Goal: Obtain resource: Obtain resource

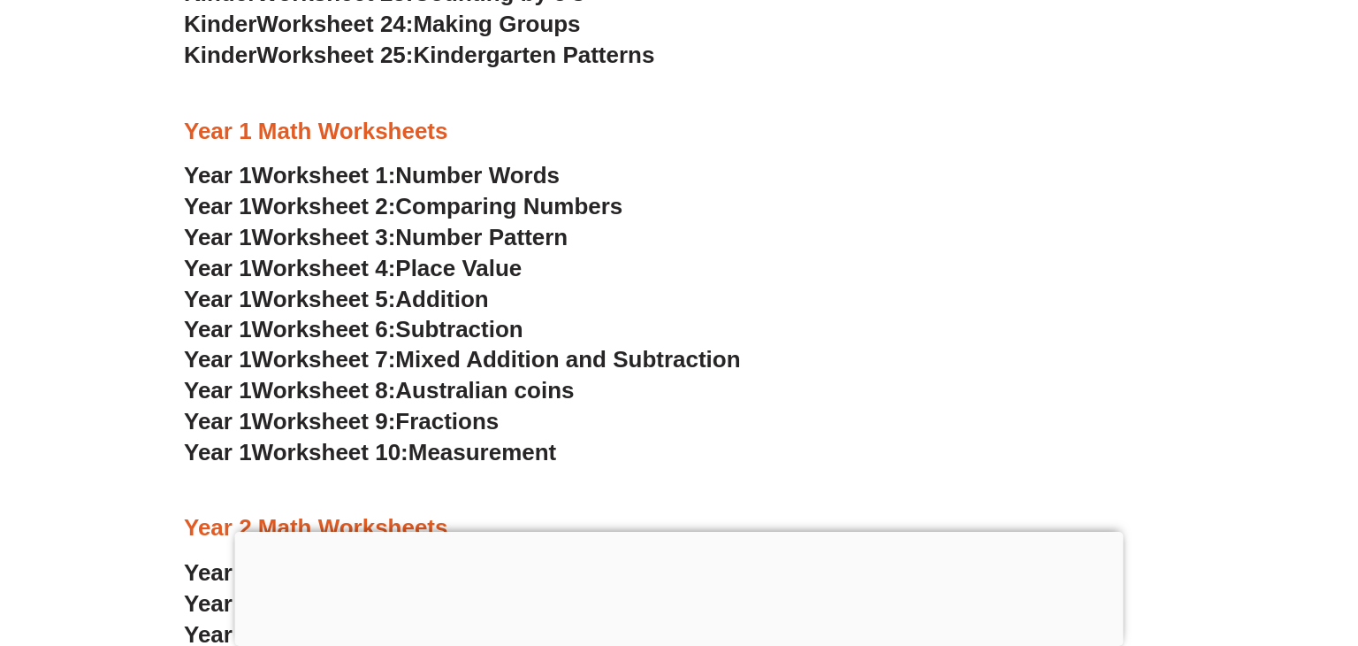
scroll to position [1621, 0]
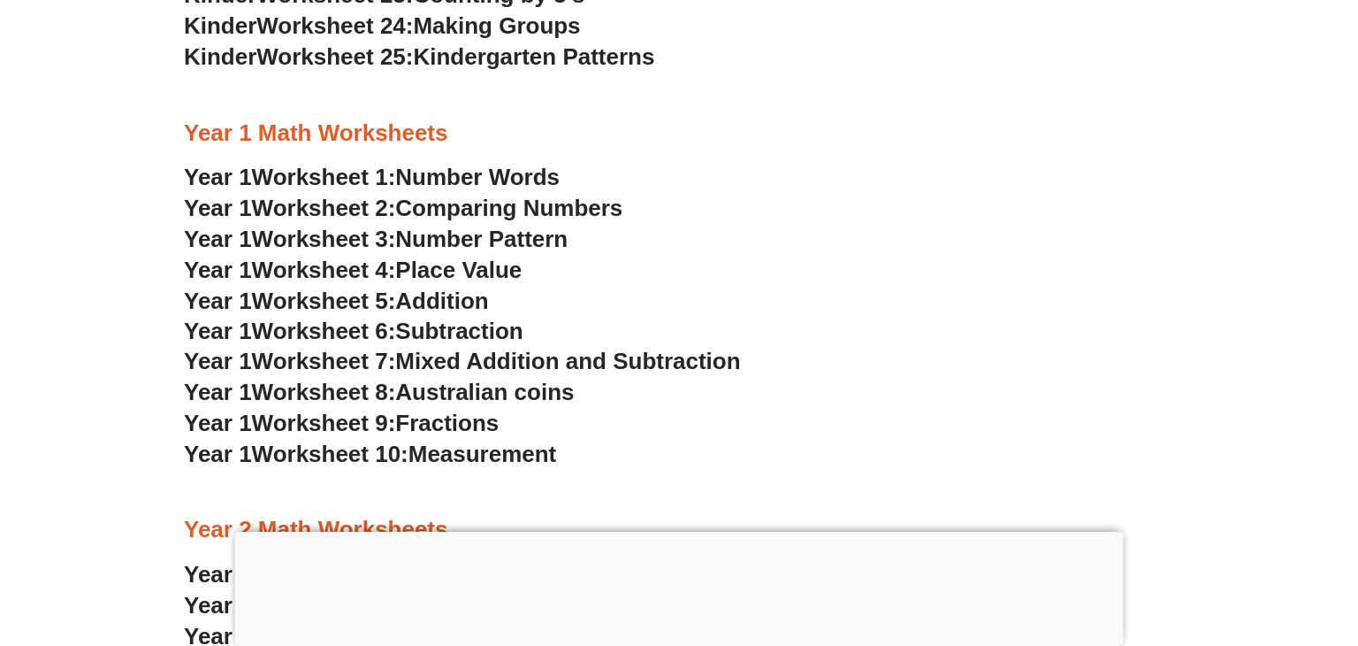
click at [539, 243] on span "Number Pattern" at bounding box center [481, 238] width 172 height 27
click at [477, 268] on span "Place Value" at bounding box center [458, 269] width 126 height 27
click at [479, 395] on span "Australian coins" at bounding box center [484, 391] width 179 height 27
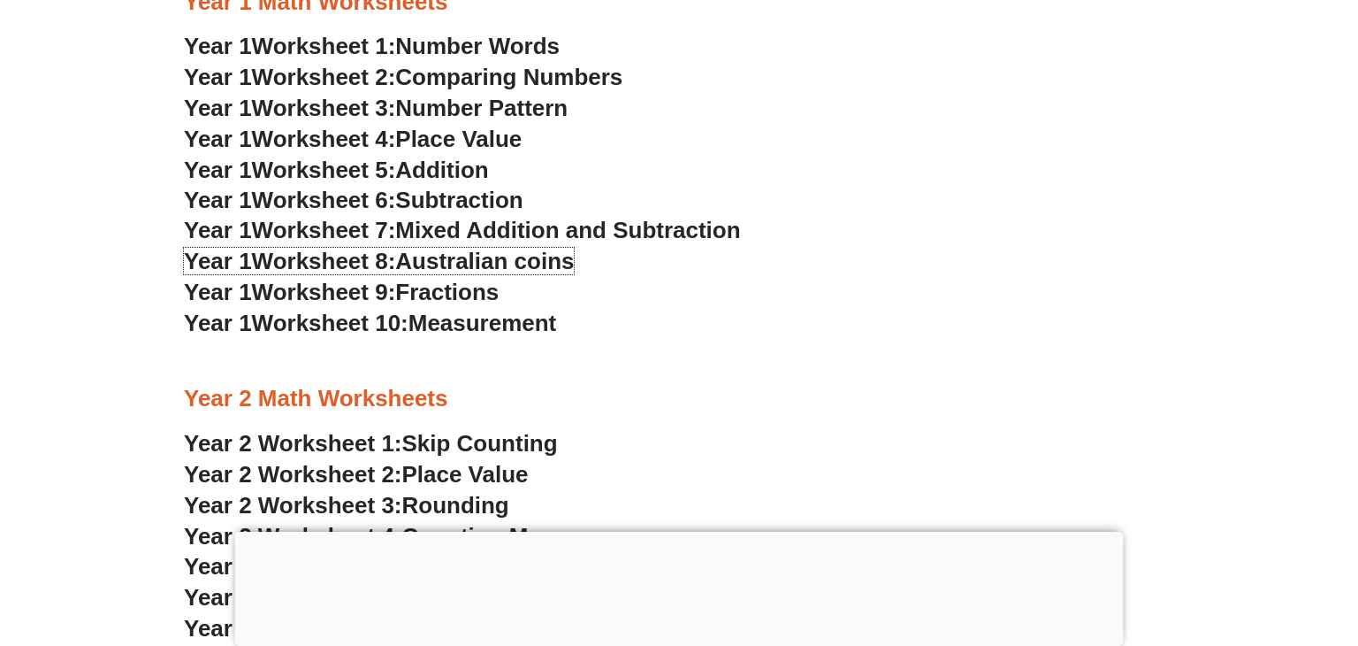
scroll to position [1751, 0]
click at [505, 331] on span "Measurement" at bounding box center [483, 323] width 149 height 27
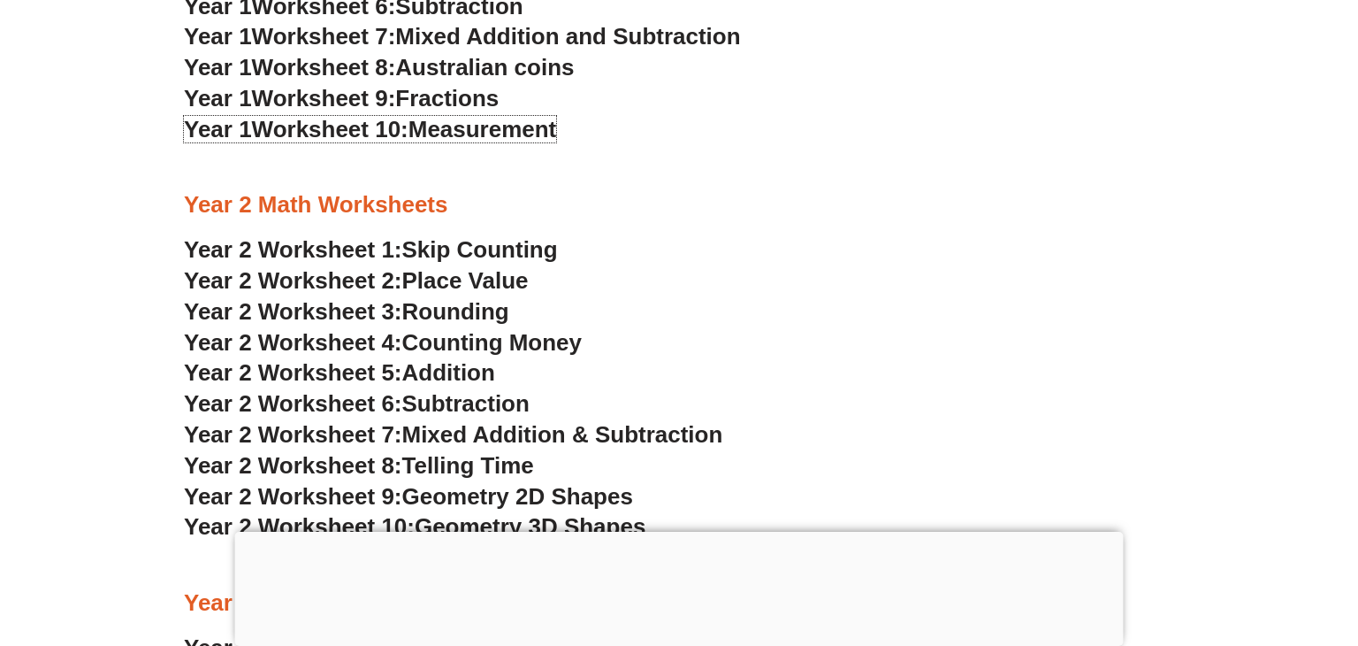
scroll to position [1949, 0]
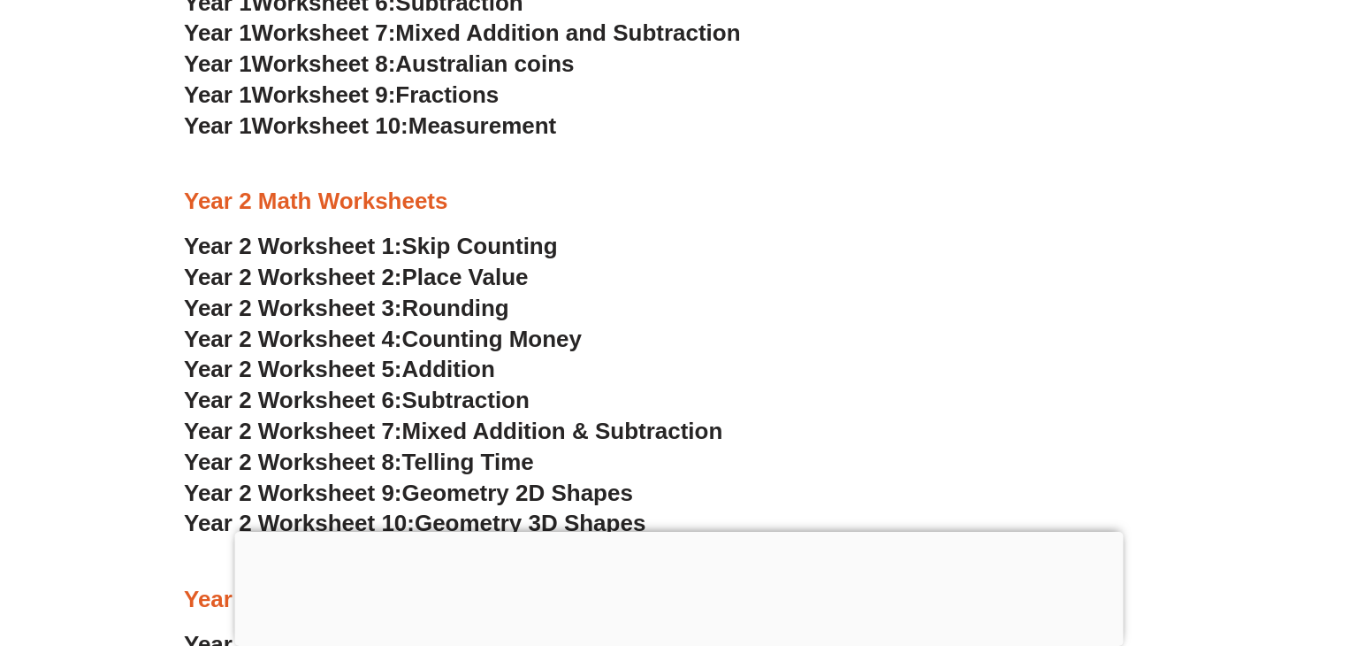
click at [541, 339] on span "Counting Money" at bounding box center [492, 338] width 180 height 27
click at [782, 133] on h3 "Year 1 Worksheet 10: Measurement" at bounding box center [679, 126] width 990 height 30
click at [509, 248] on span "Skip Counting" at bounding box center [480, 246] width 156 height 27
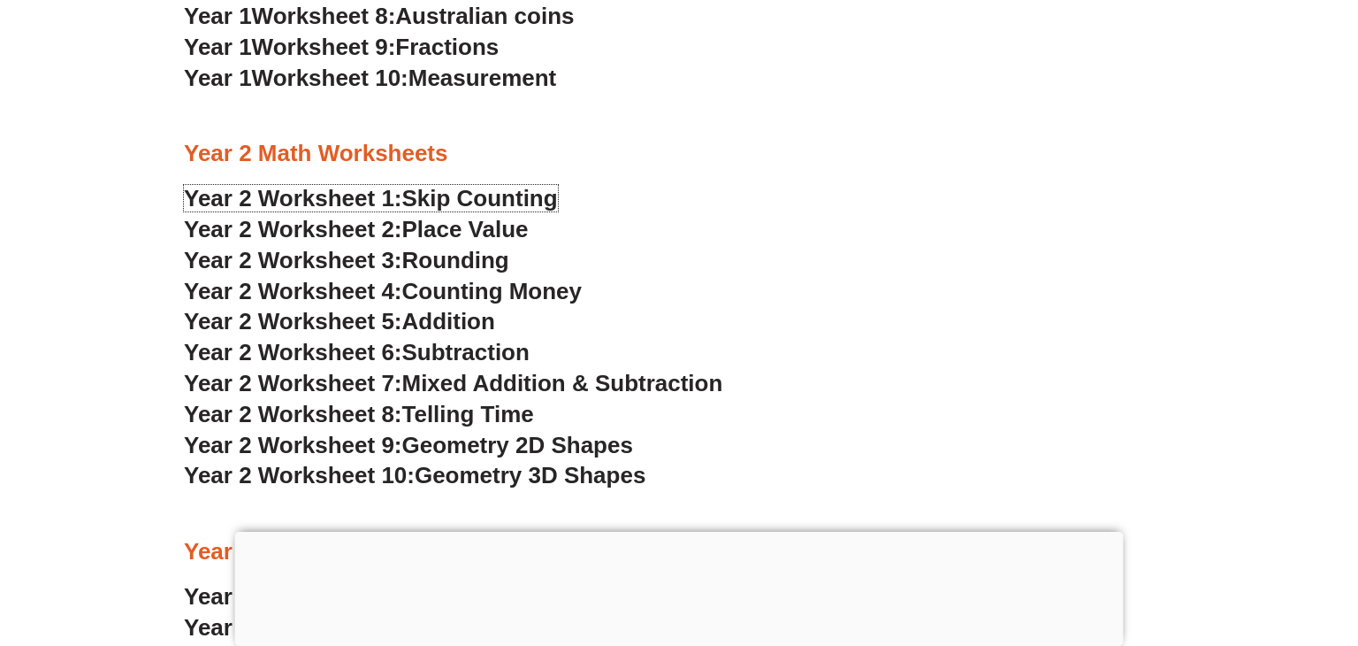
scroll to position [1995, 0]
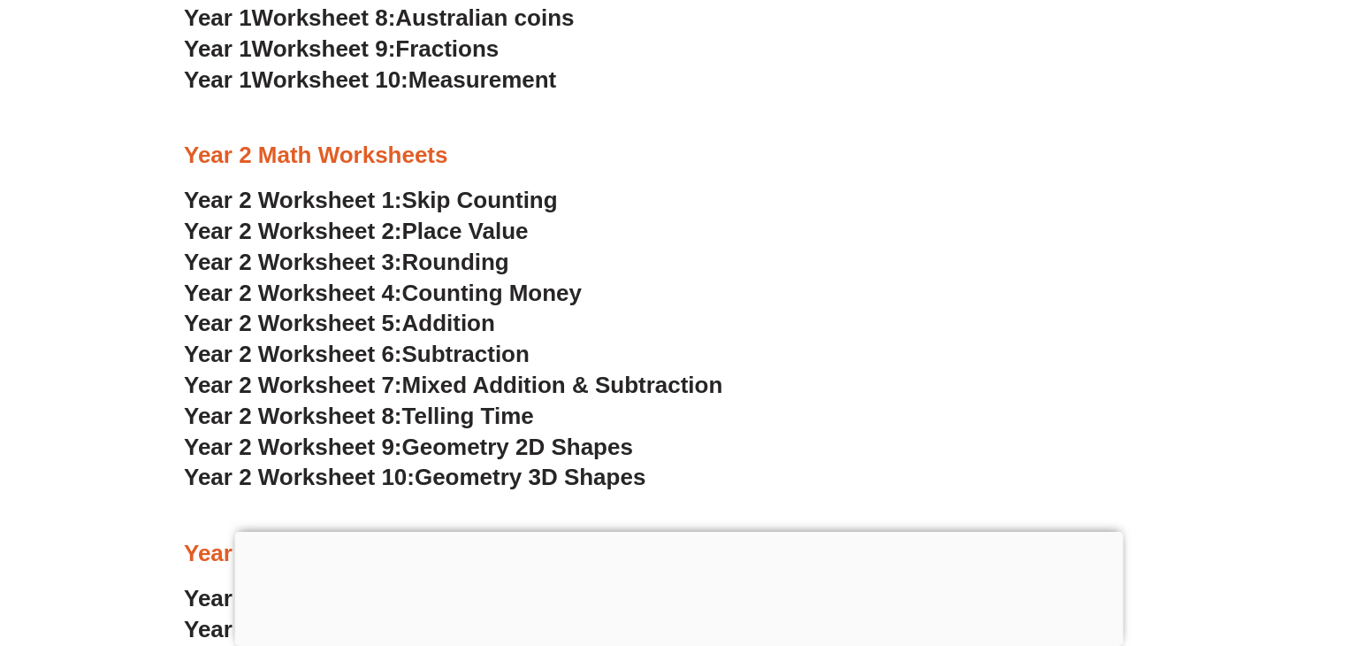
click at [474, 416] on span "Telling Time" at bounding box center [468, 415] width 132 height 27
click at [525, 454] on span "Geometry 2D Shapes" at bounding box center [517, 446] width 231 height 27
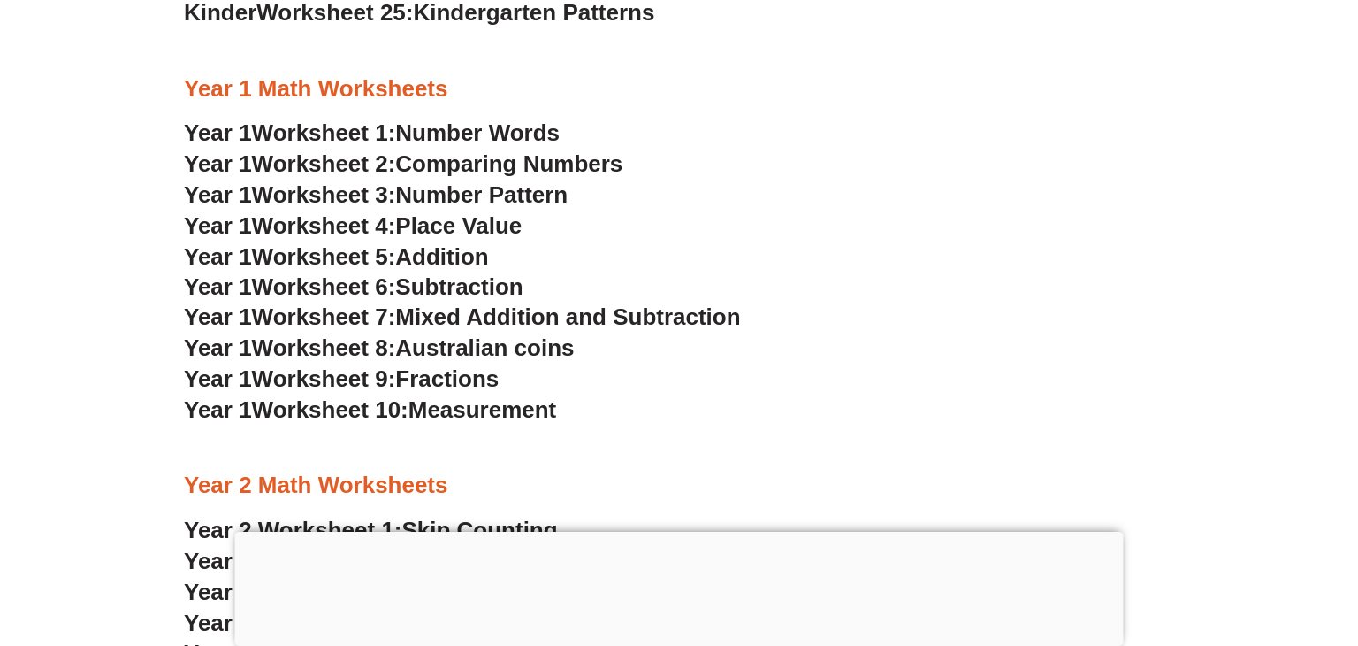
scroll to position [1666, 0]
click at [540, 141] on span "Number Words" at bounding box center [477, 131] width 164 height 27
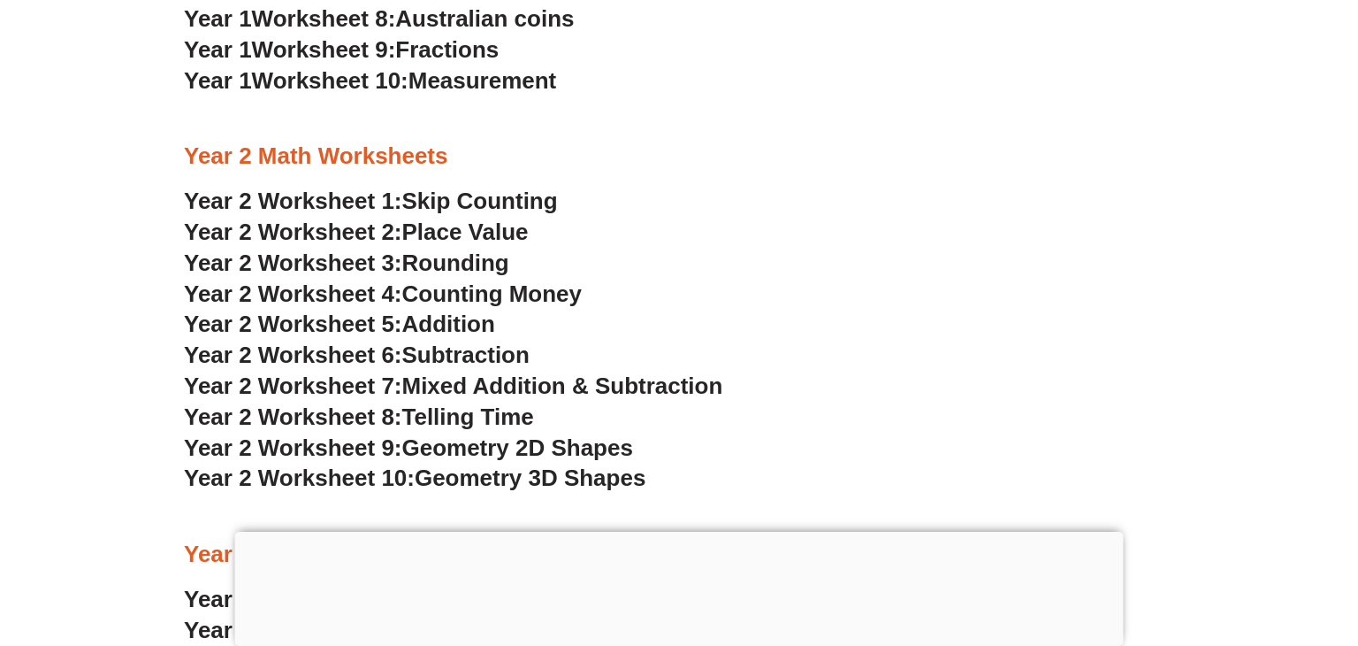
scroll to position [2009, 0]
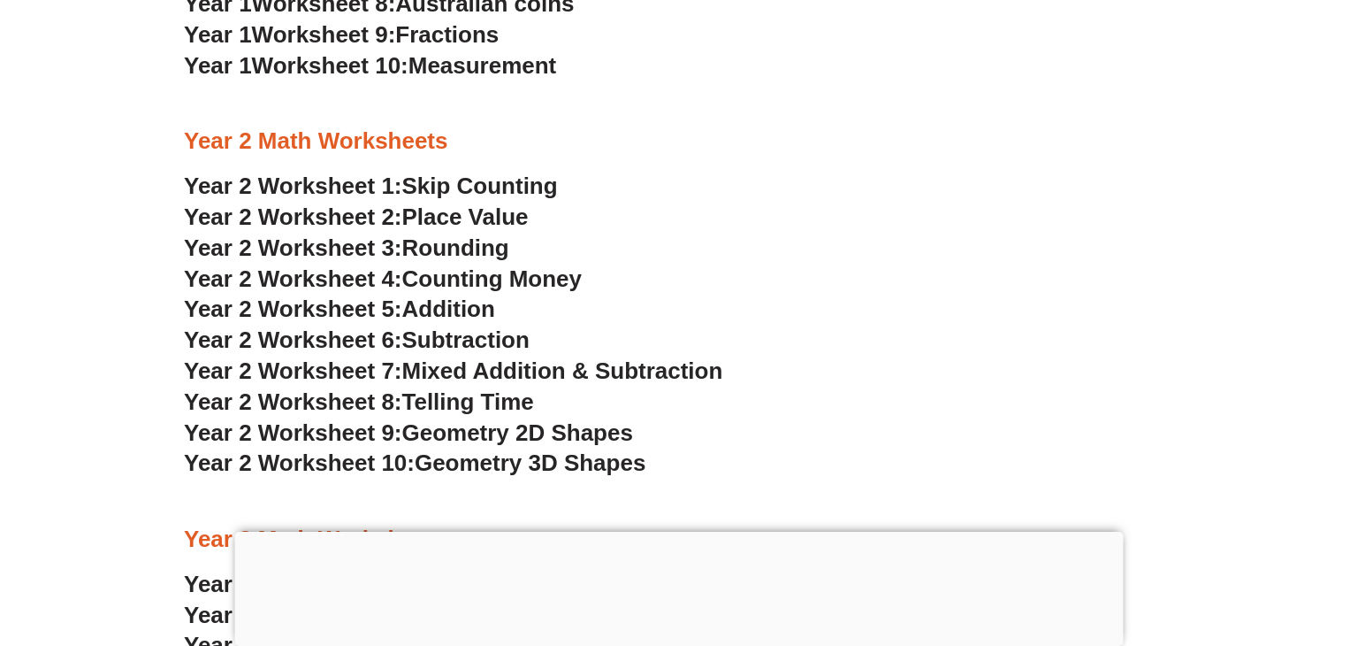
click at [578, 467] on span "Geometry 3D Shapes" at bounding box center [530, 462] width 231 height 27
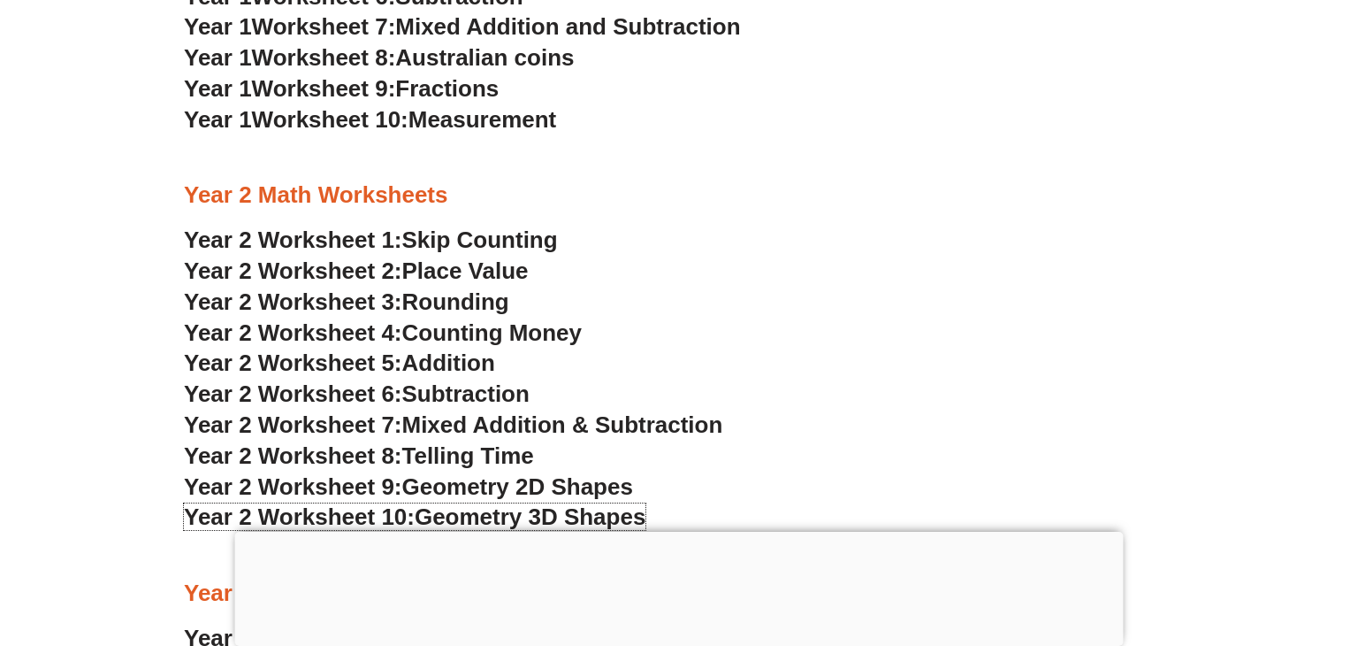
scroll to position [1952, 0]
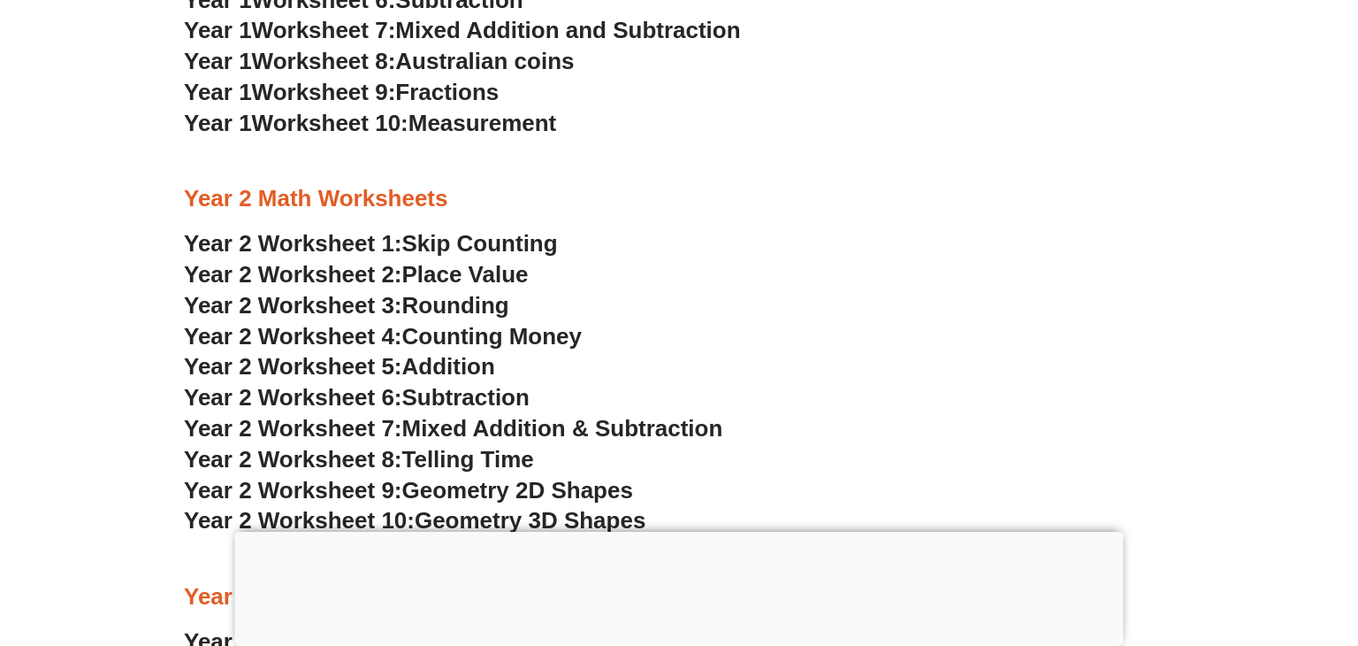
click at [439, 373] on span "Addition" at bounding box center [448, 366] width 93 height 27
click at [867, 424] on h3 "Year 2 Worksheet 7: Mixed Addition & Subtraction" at bounding box center [679, 429] width 990 height 30
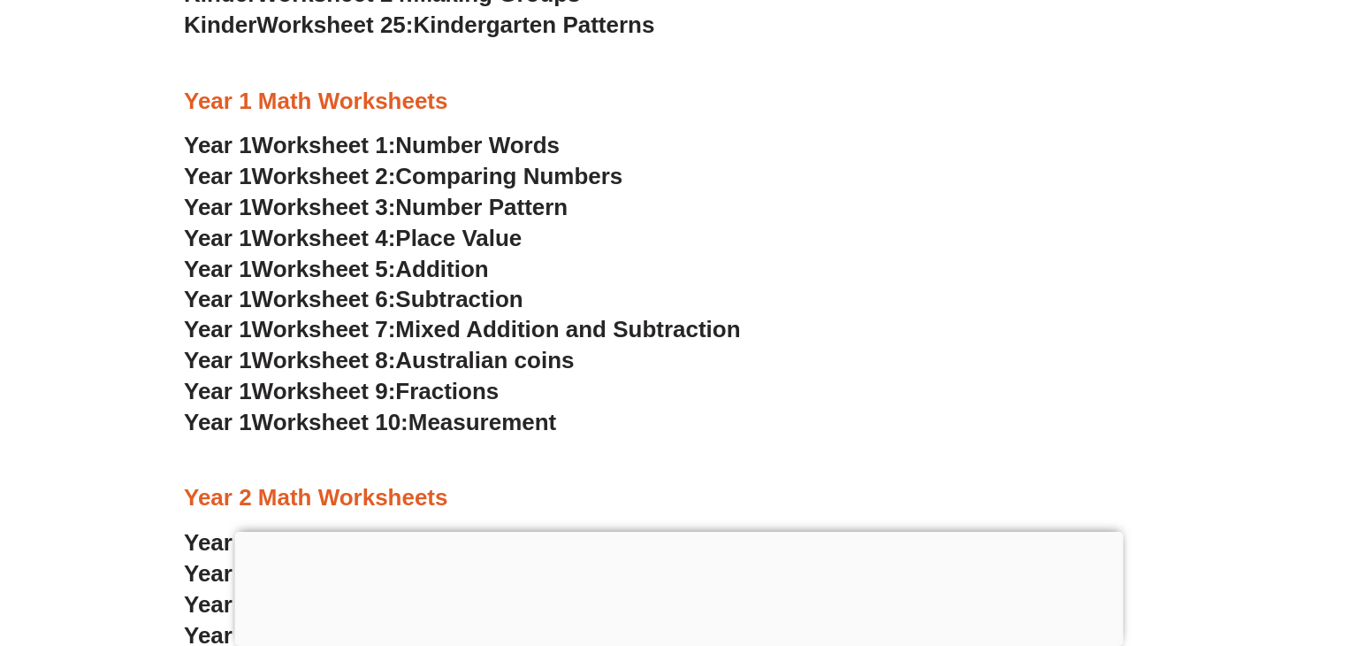
scroll to position [1655, 0]
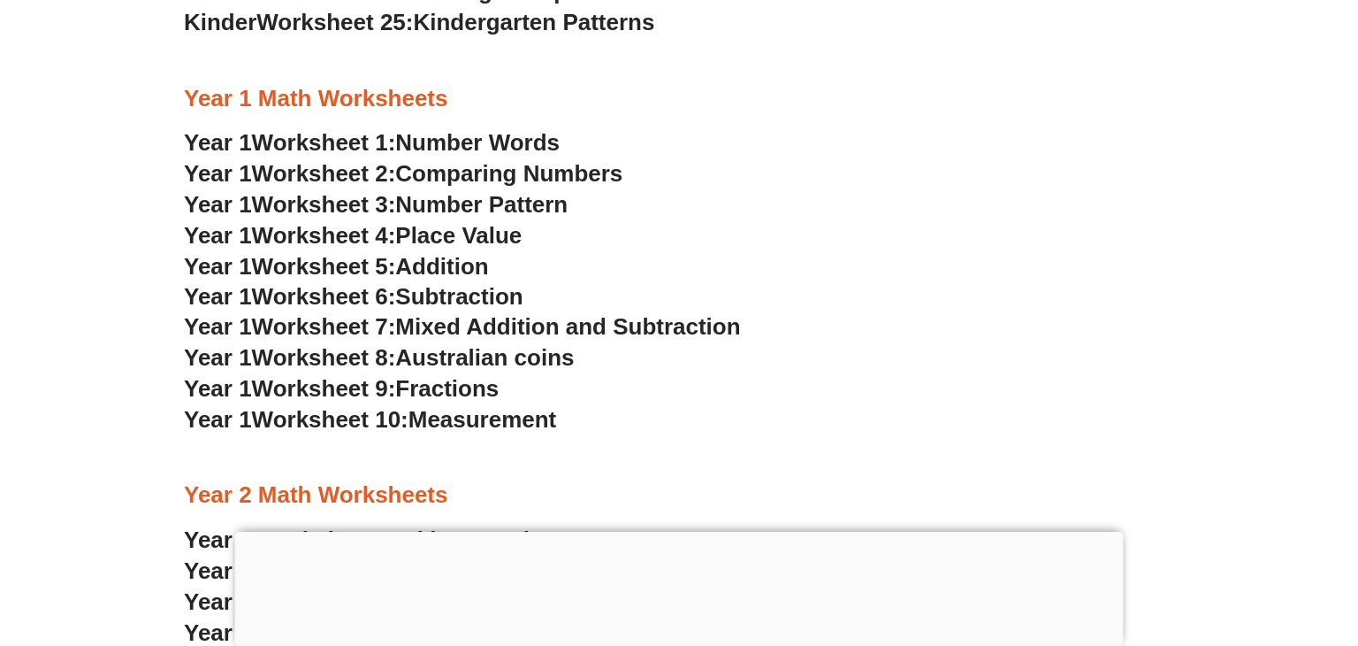
click at [923, 286] on h3 "Year 1 Worksheet 6: Subtraction" at bounding box center [679, 297] width 990 height 30
